Goal: Information Seeking & Learning: Learn about a topic

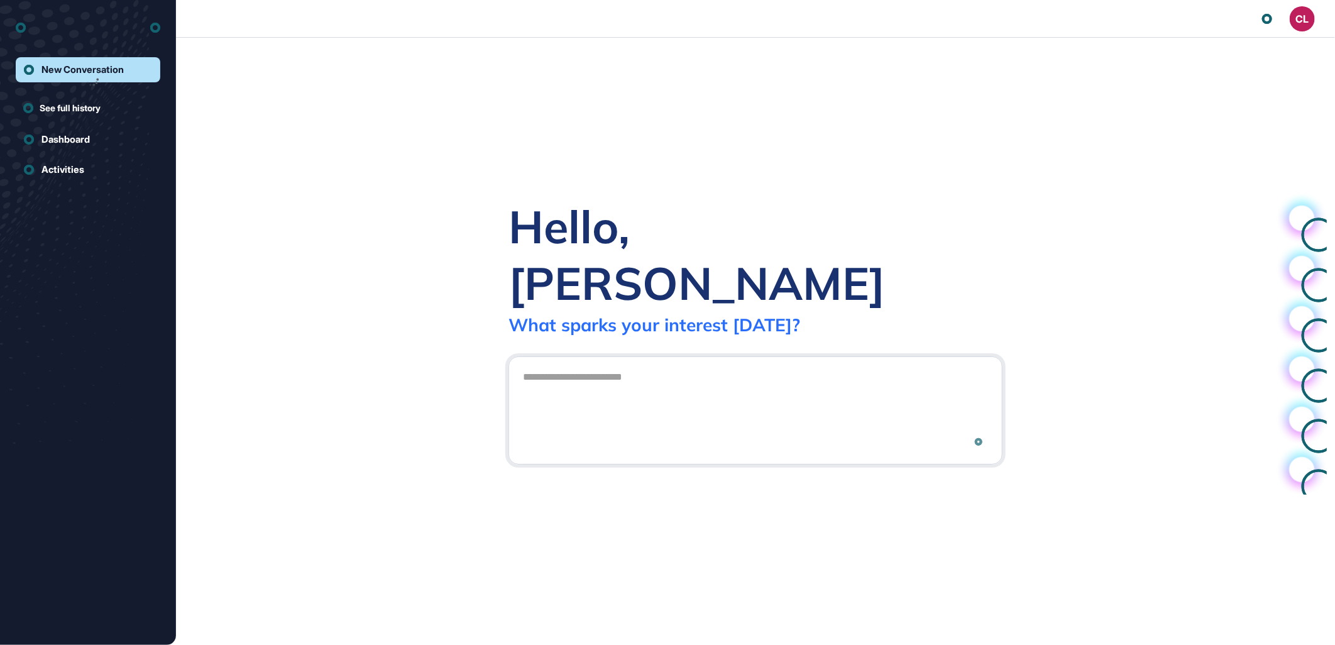
scroll to position [1, 1]
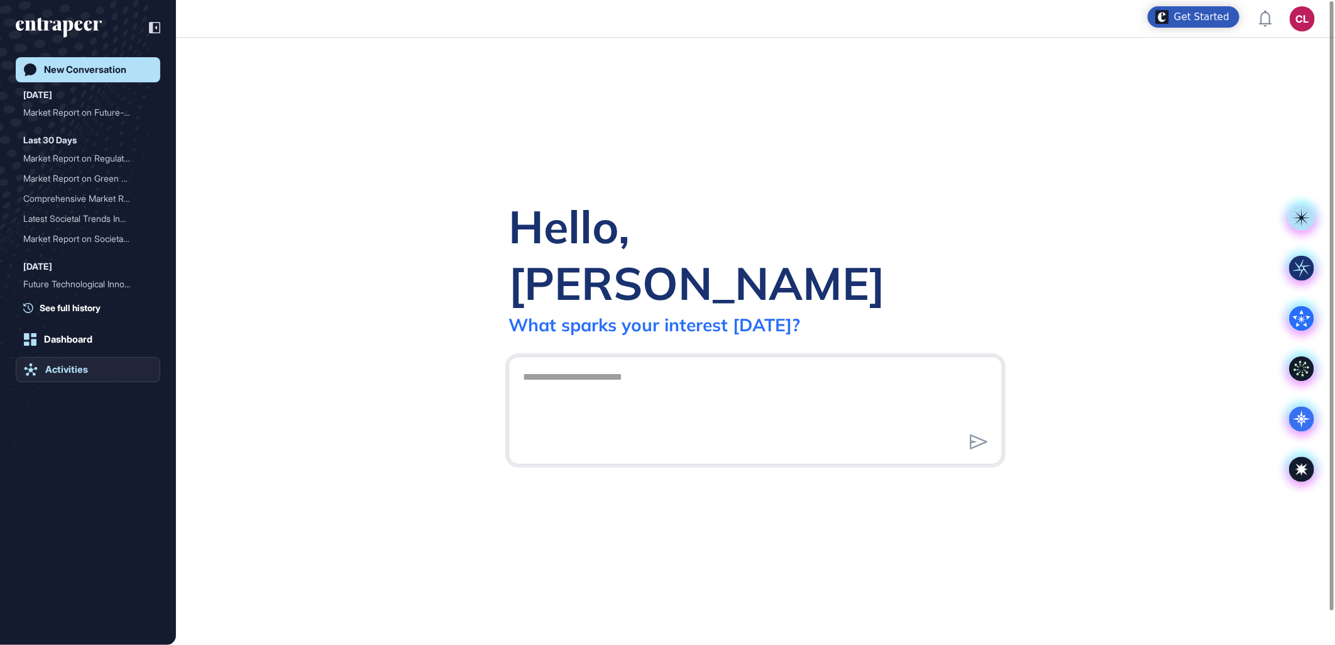
click at [57, 363] on link "Activities" at bounding box center [88, 369] width 145 height 25
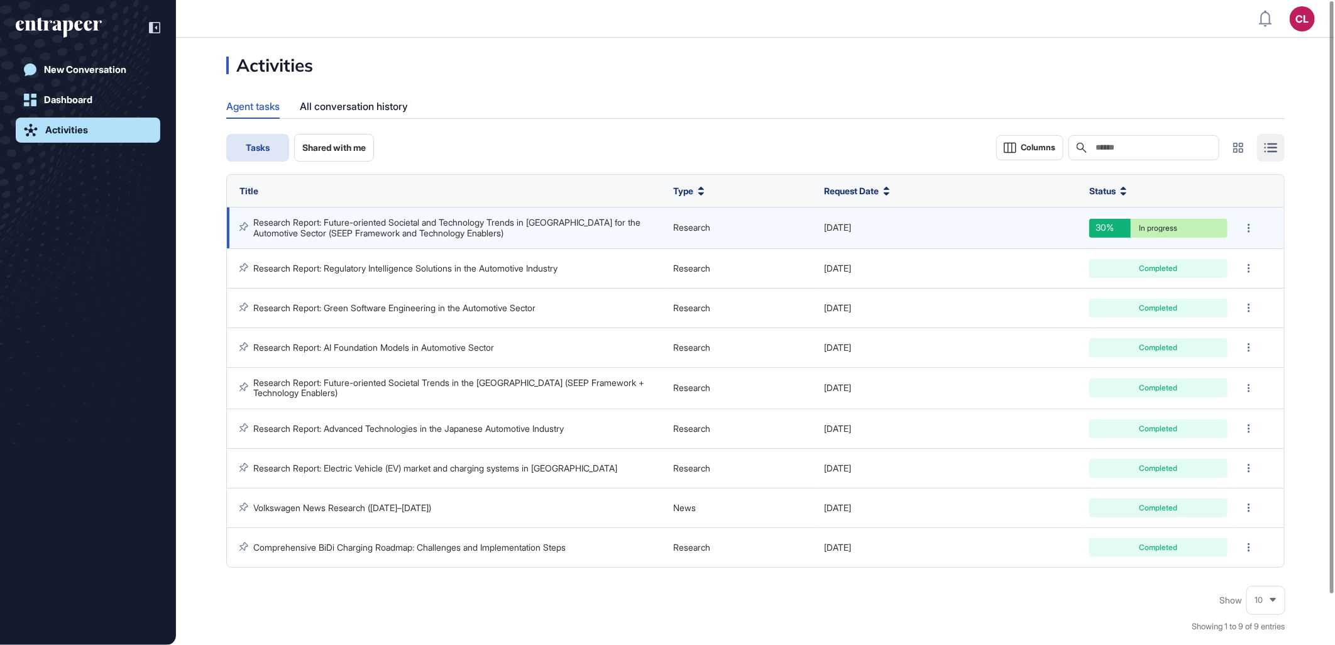
click at [411, 230] on link "Research Report: Future-oriented Societal and Technology Trends in [GEOGRAPHIC_…" at bounding box center [448, 227] width 390 height 21
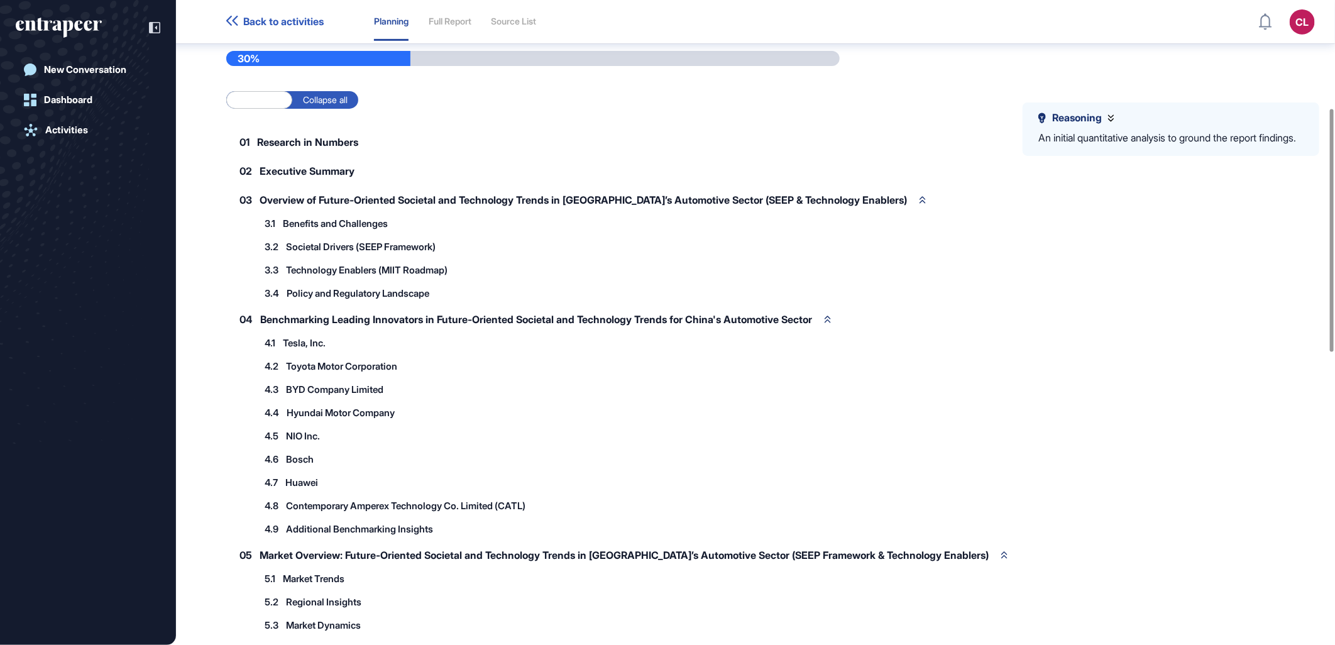
scroll to position [286, 0]
drag, startPoint x: 319, startPoint y: 456, endPoint x: 273, endPoint y: 456, distance: 46.5
click at [273, 471] on div "4.7 Huawei" at bounding box center [298, 481] width 80 height 21
drag, startPoint x: 273, startPoint y: 456, endPoint x: 319, endPoint y: 481, distance: 52.9
click at [319, 500] on span "Contemporary Amperex Technology Co. Limited (CATL)" at bounding box center [405, 504] width 239 height 9
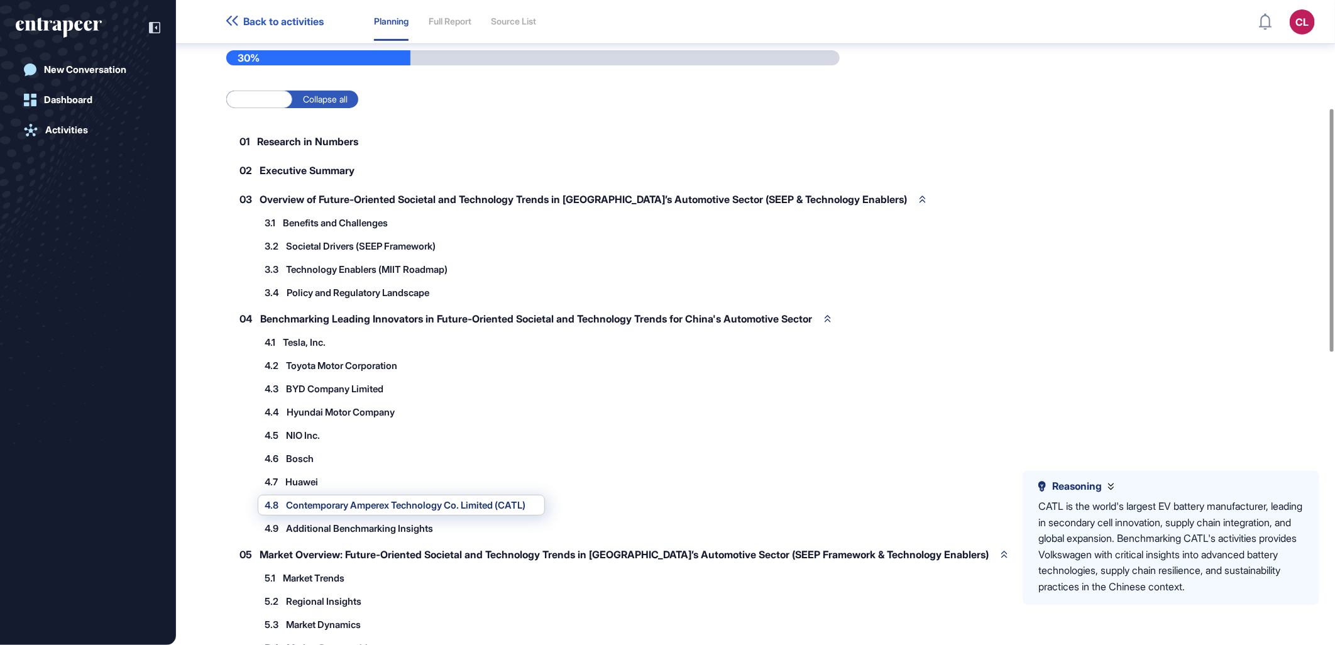
click at [518, 518] on div "4.9 Additional Benchmarking Insights" at bounding box center [549, 528] width 582 height 21
click at [333, 305] on div "04 Benchmarking Leading Innovators in Future-Oriented Societal and Technology T…" at bounding box center [535, 318] width 618 height 26
click at [334, 305] on div "04 Benchmarking Leading Innovators in Future-Oriented Societal and Technology T…" at bounding box center [535, 318] width 618 height 26
click at [321, 332] on div "4.1 Tesla, Inc." at bounding box center [301, 342] width 87 height 21
click at [317, 338] on span "Tesla, Inc." at bounding box center [304, 342] width 43 height 9
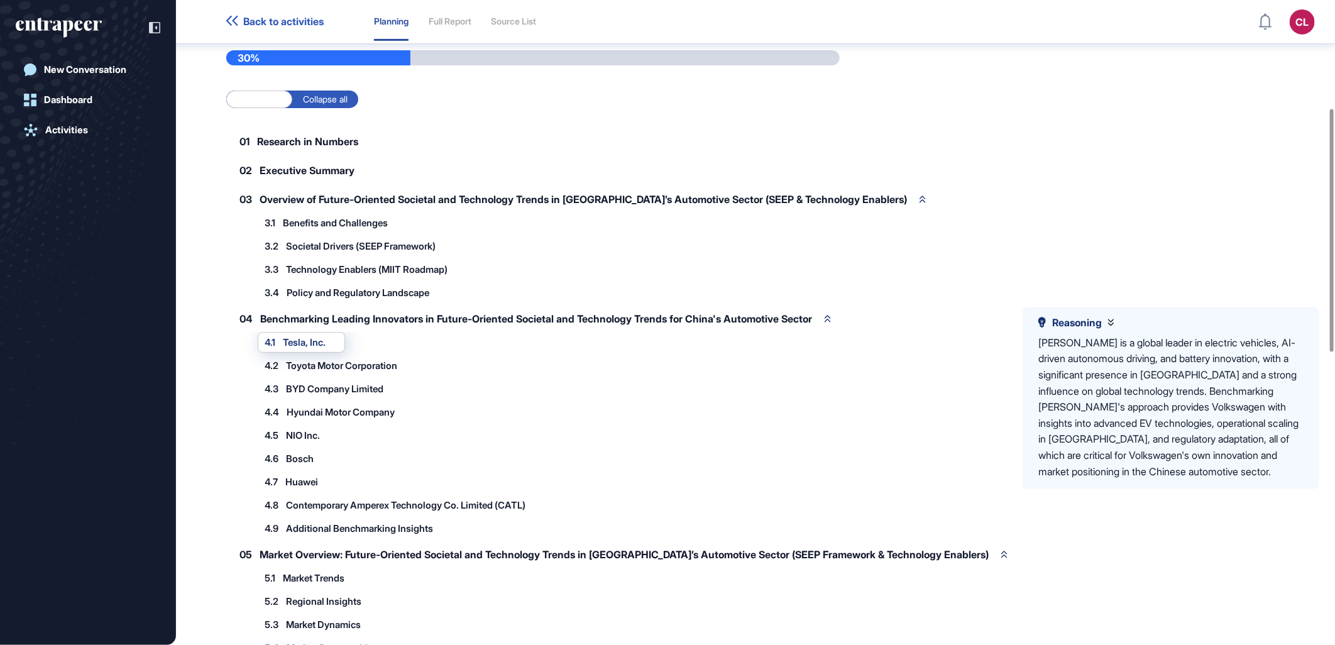
click at [314, 352] on div "Reasoning [PERSON_NAME] is a global leader in electric vehicles, AI-driven auto…" at bounding box center [549, 435] width 582 height 207
click at [310, 402] on div "4.4 Hyundai Motor Company" at bounding box center [336, 412] width 157 height 21
